Goal: Task Accomplishment & Management: Use online tool/utility

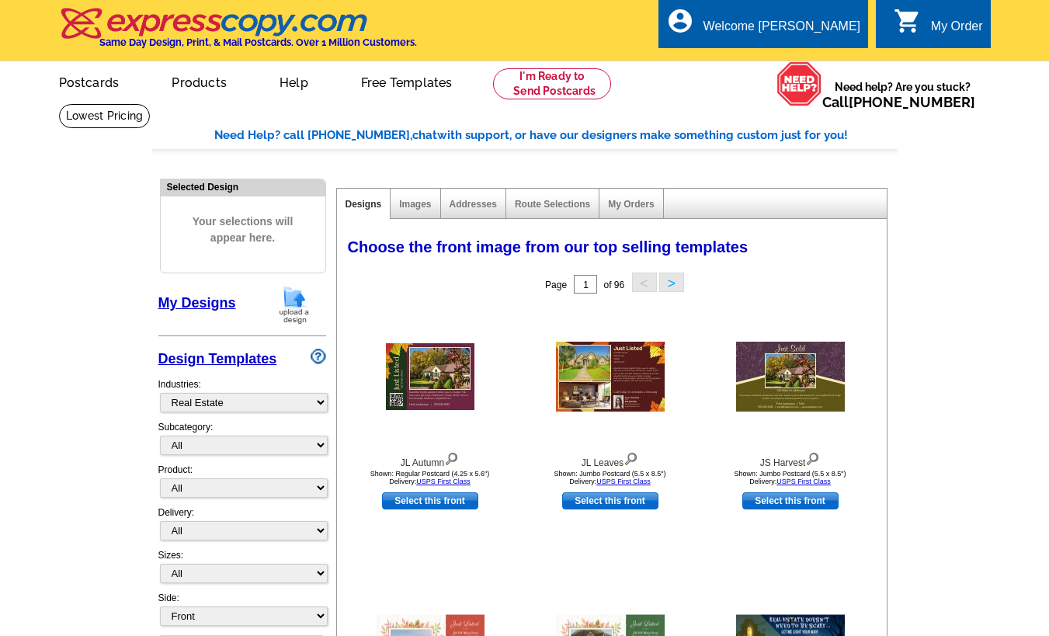
select select "785"
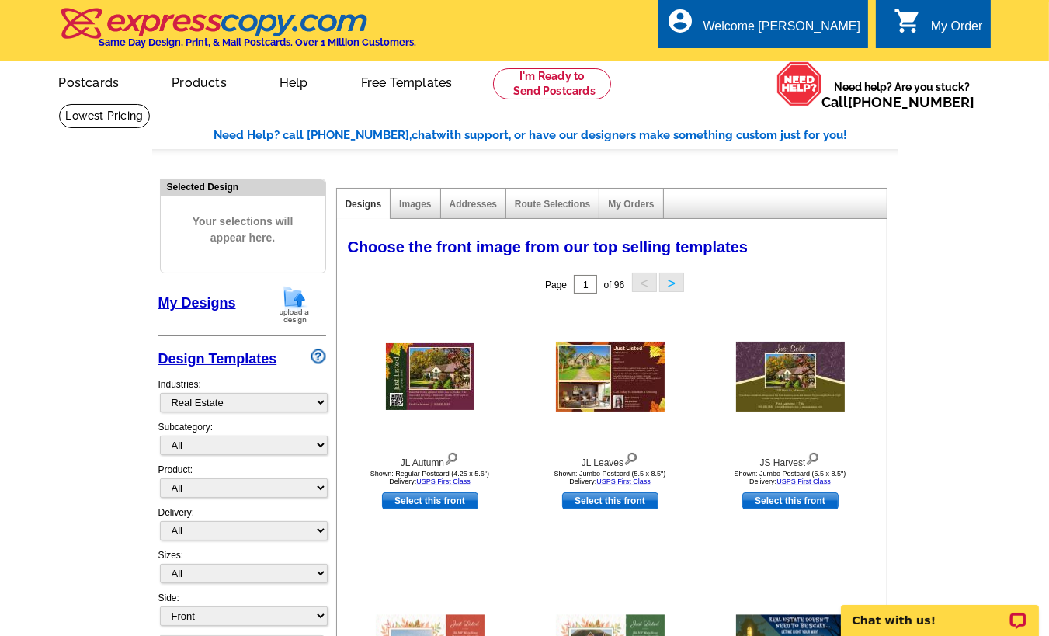
drag, startPoint x: 946, startPoint y: 311, endPoint x: 967, endPoint y: 1, distance: 310.5
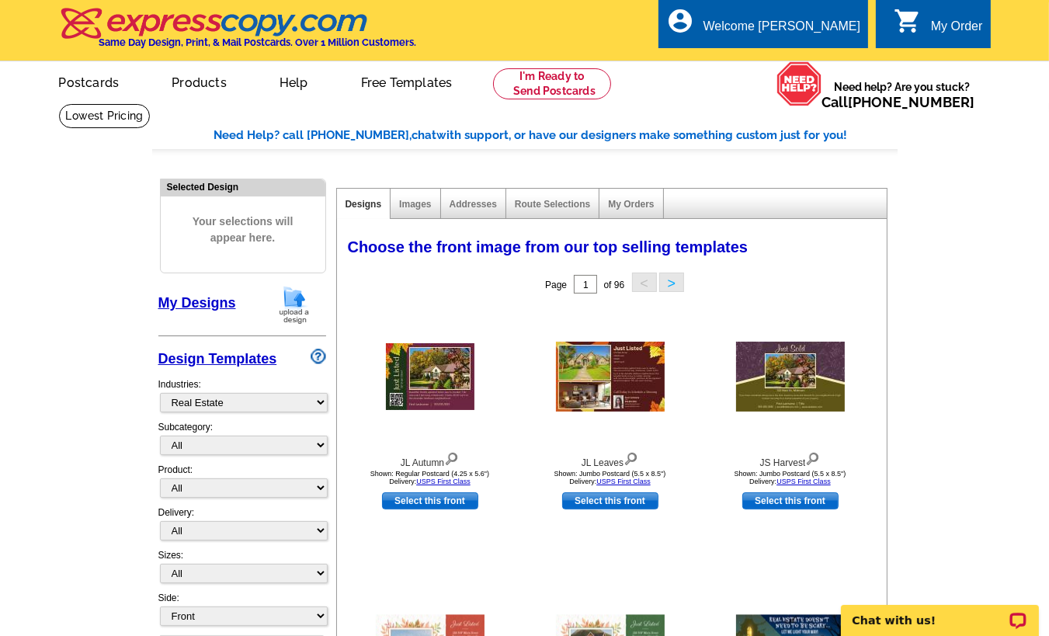
drag, startPoint x: 968, startPoint y: 307, endPoint x: 982, endPoint y: 207, distance: 101.1
